Goal: Find specific page/section: Find specific page/section

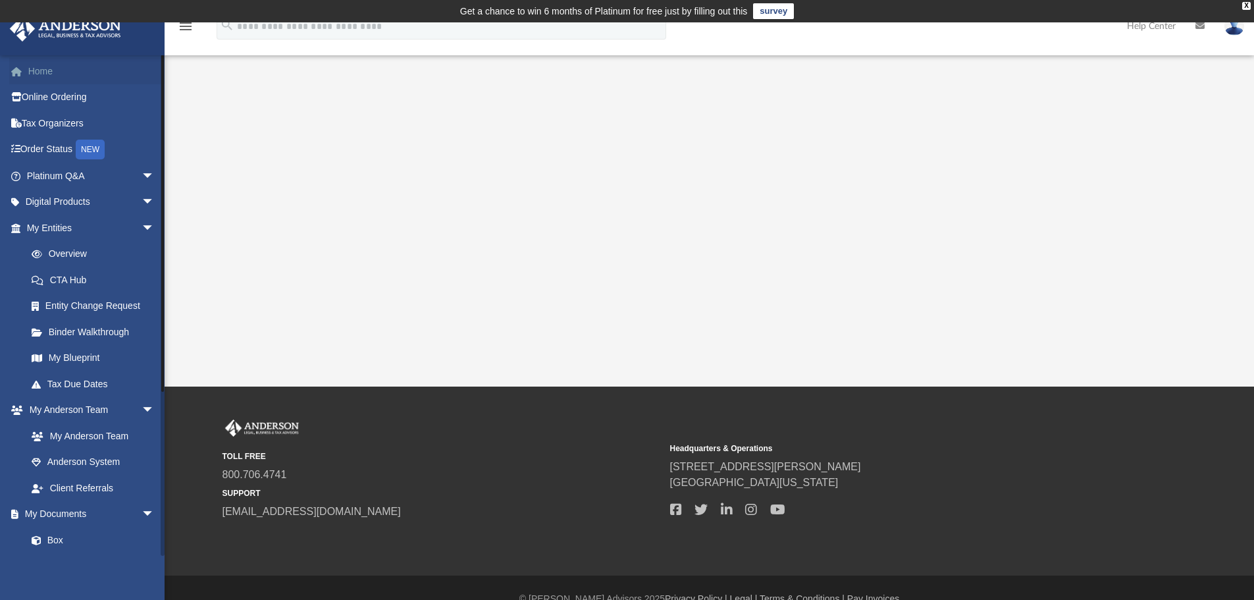
click at [63, 70] on link "Home" at bounding box center [91, 71] width 165 height 26
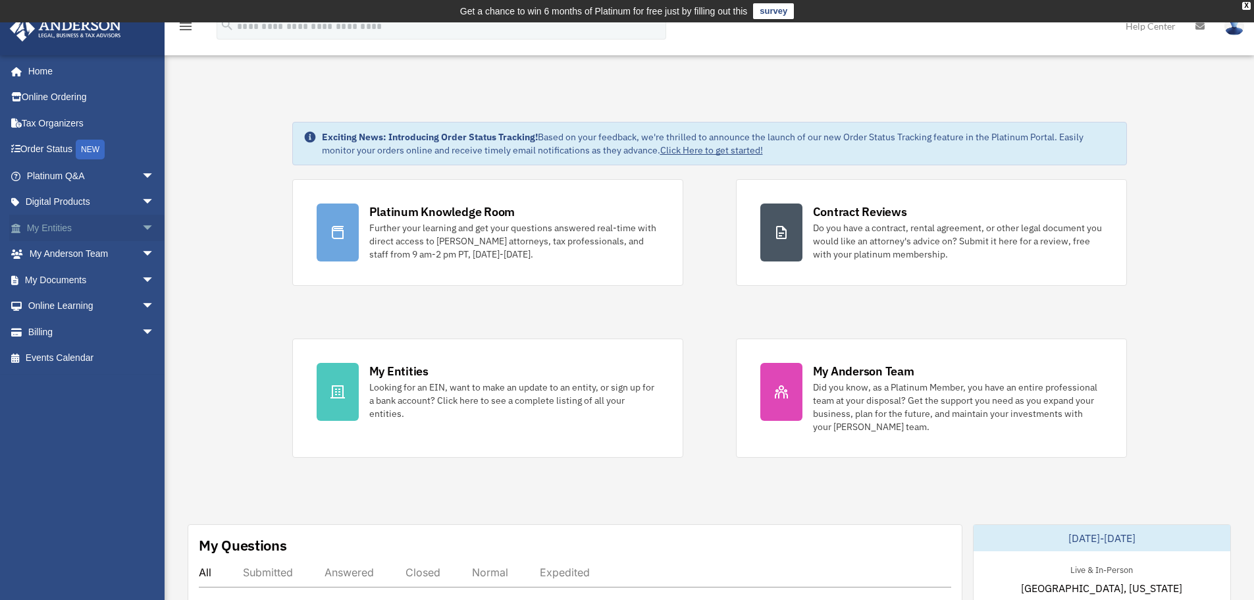
click at [142, 228] on span "arrow_drop_down" at bounding box center [155, 228] width 26 height 27
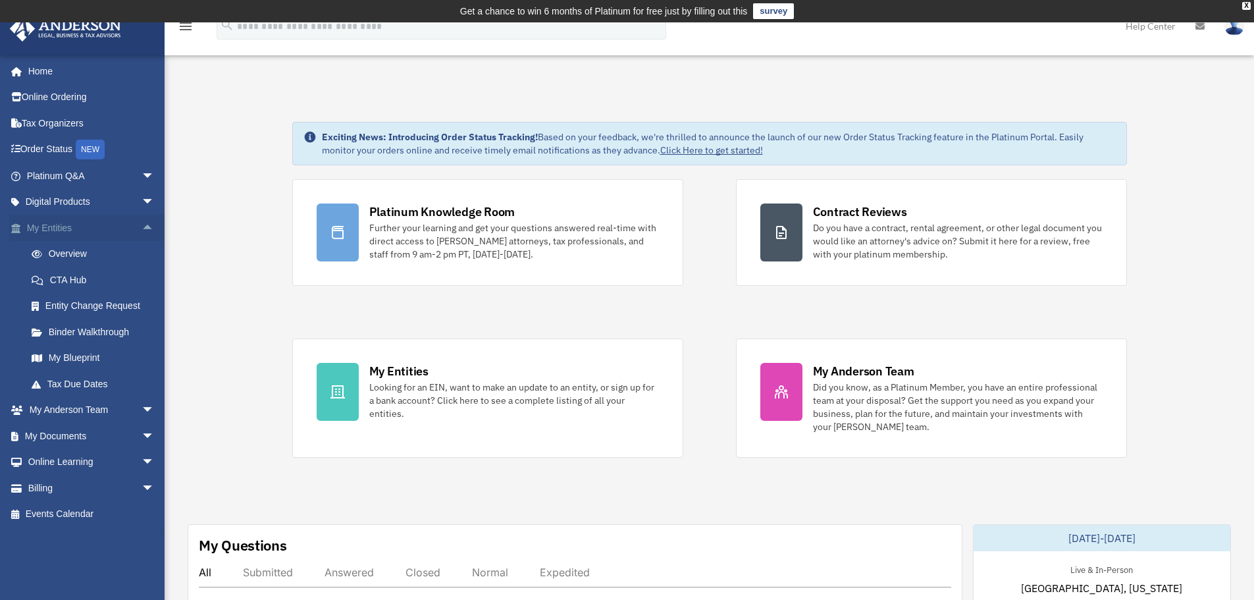
click at [142, 228] on span "arrow_drop_up" at bounding box center [155, 228] width 26 height 27
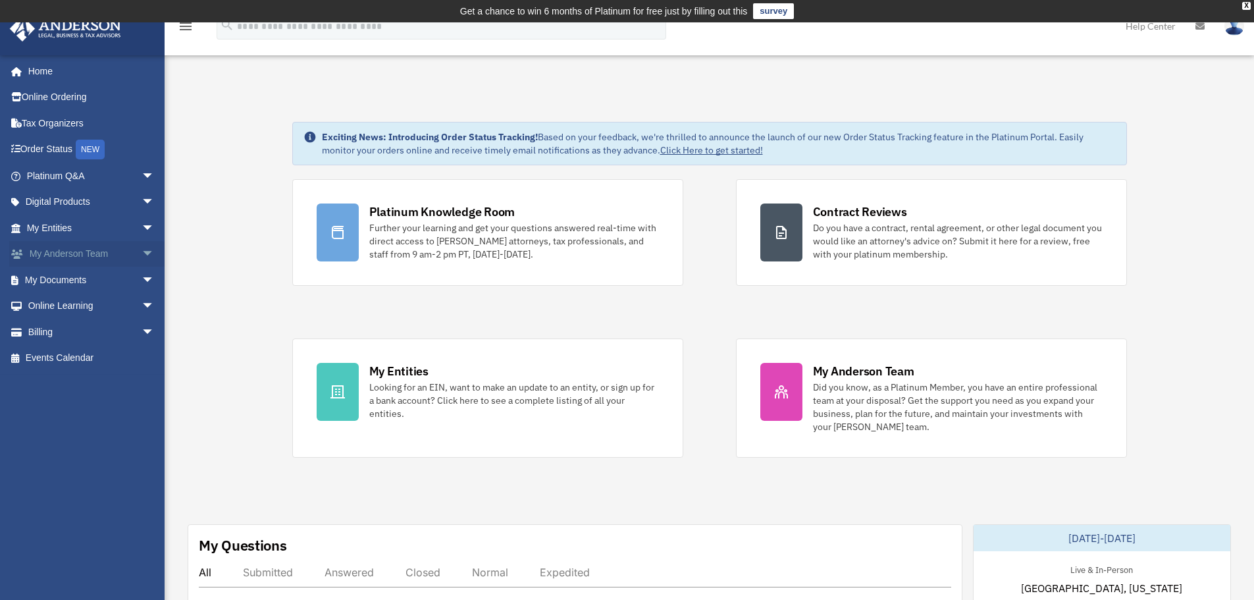
click at [142, 250] on span "arrow_drop_down" at bounding box center [155, 254] width 26 height 27
click at [142, 250] on span "arrow_drop_up" at bounding box center [155, 254] width 26 height 27
click at [142, 279] on span "arrow_drop_down" at bounding box center [155, 280] width 26 height 27
click at [112, 329] on link "Meeting Minutes" at bounding box center [96, 332] width 156 height 26
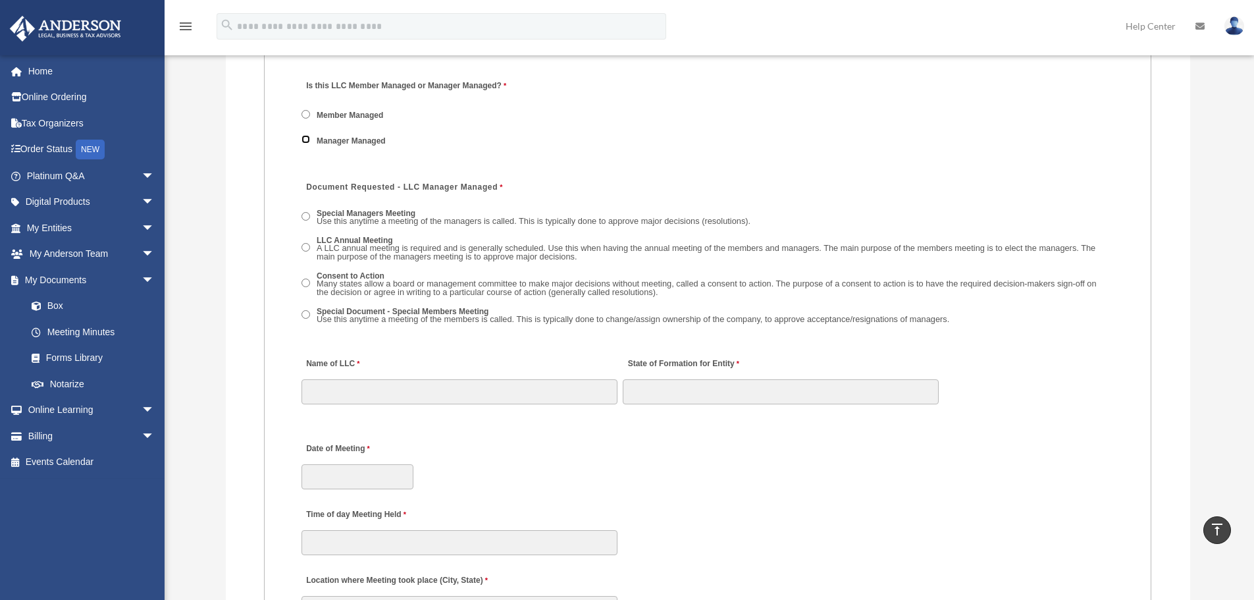
scroll to position [1844, 0]
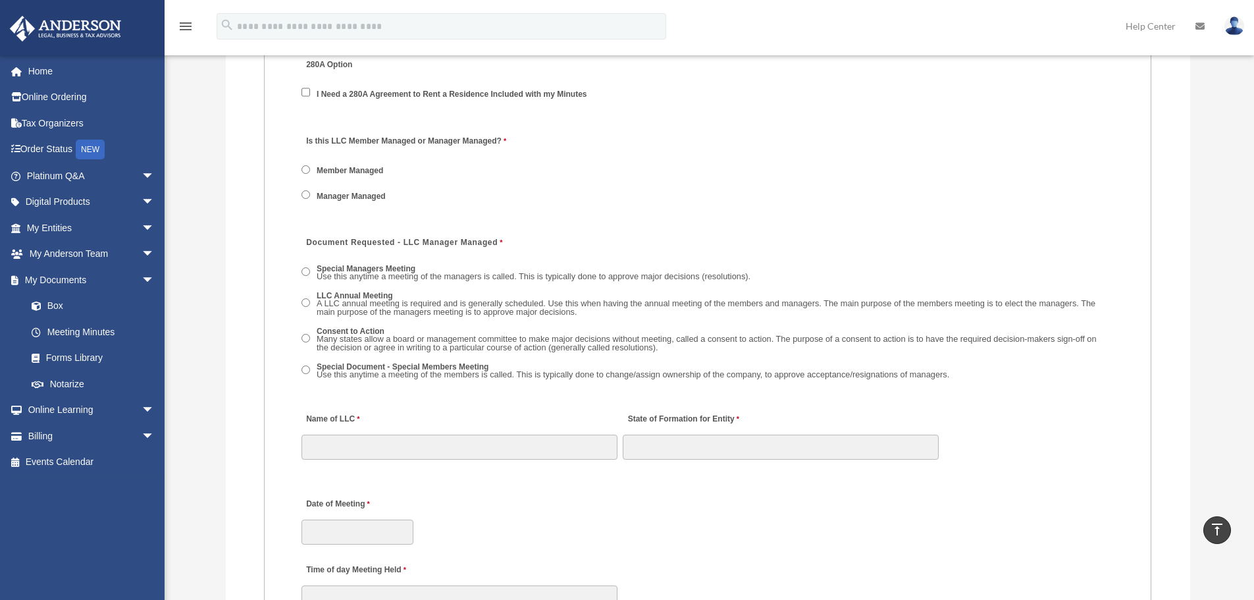
click at [310, 268] on span "Special Managers Meeting Use this anytime a meeting of the managers is called. …" at bounding box center [708, 273] width 813 height 24
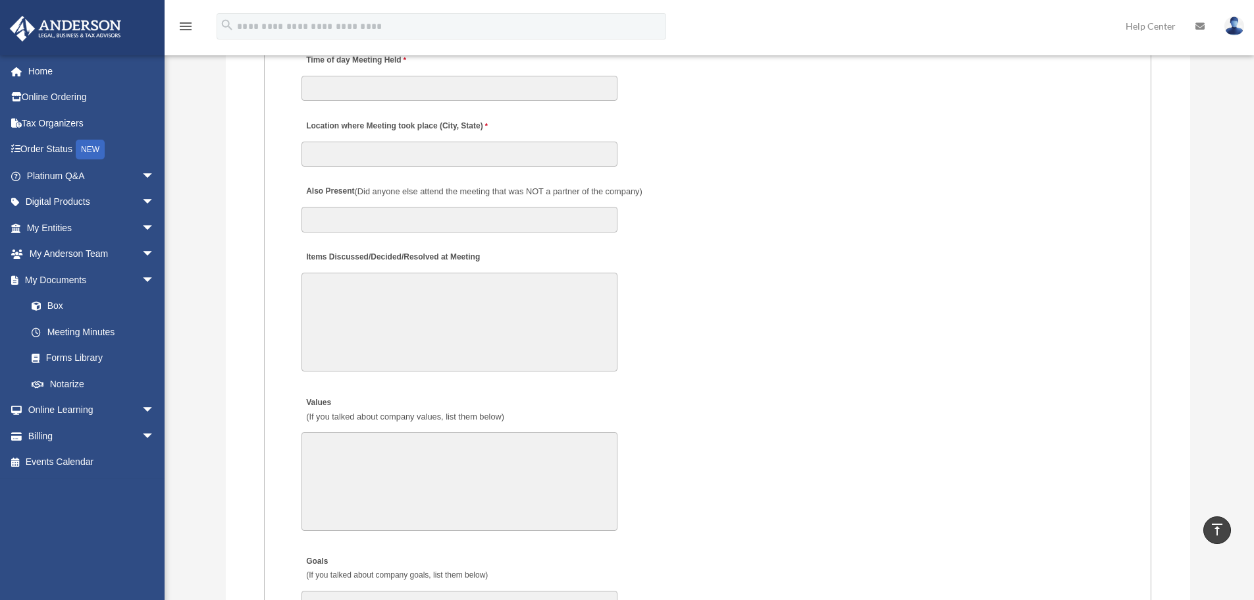
scroll to position [2173, 0]
